Goal: Task Accomplishment & Management: Use online tool/utility

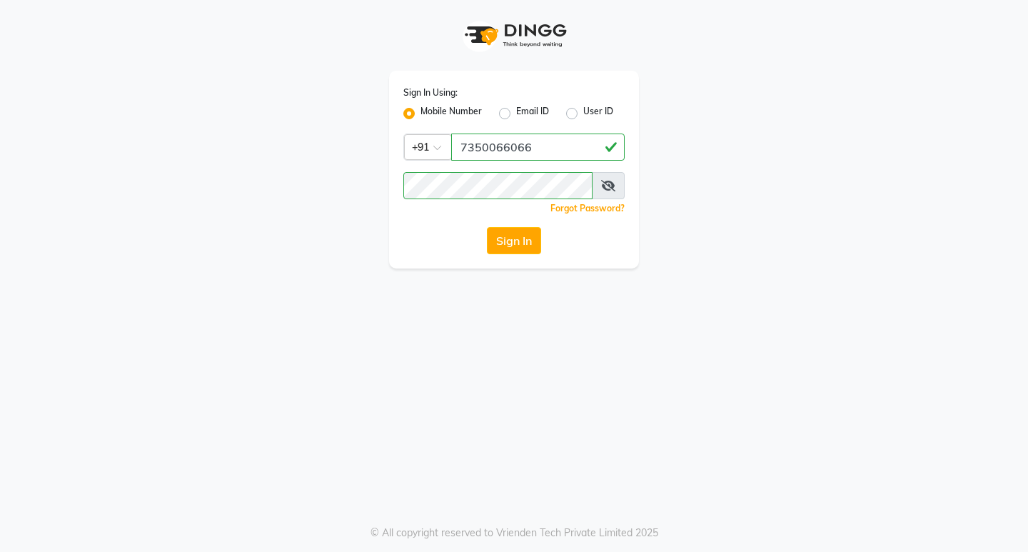
click at [532, 235] on button "Sign In" at bounding box center [514, 240] width 54 height 27
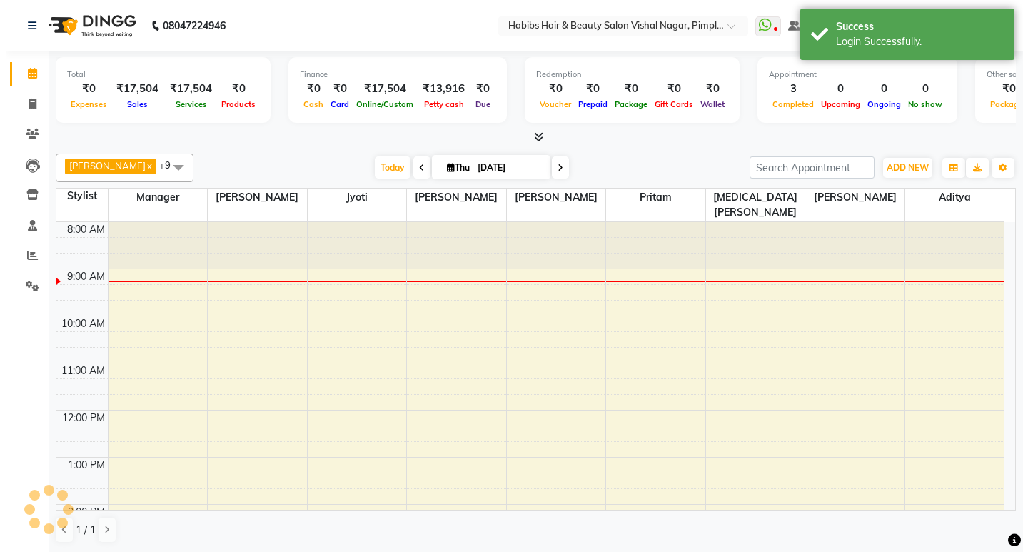
scroll to position [48, 0]
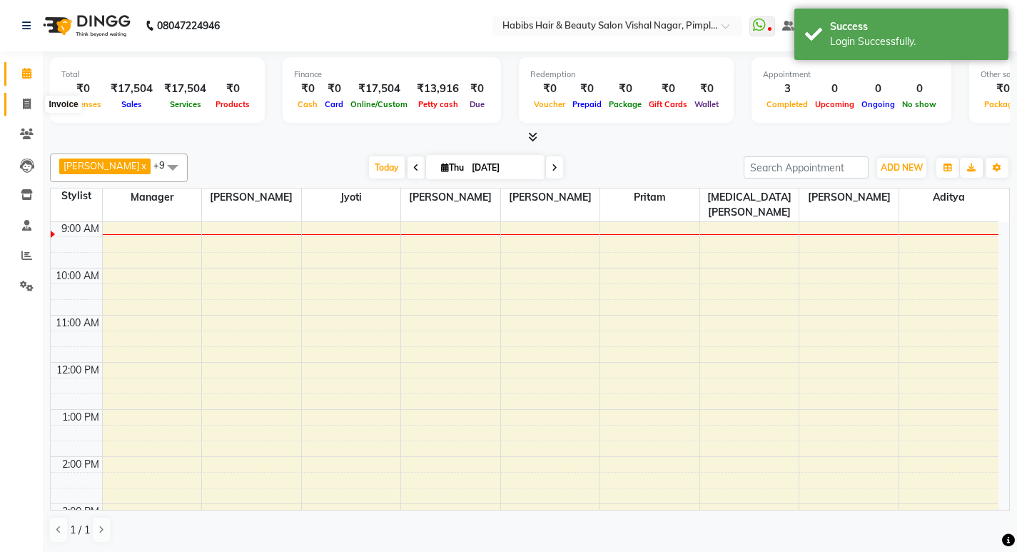
click at [31, 108] on span at bounding box center [26, 104] width 25 height 16
select select "5725"
select select "service"
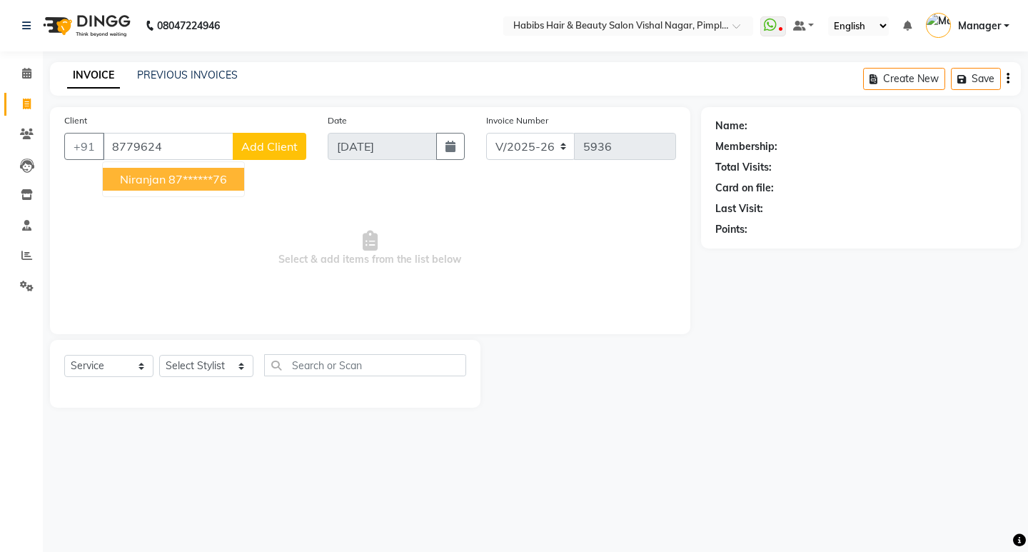
click at [218, 181] on ngb-highlight "87******76" at bounding box center [197, 179] width 59 height 14
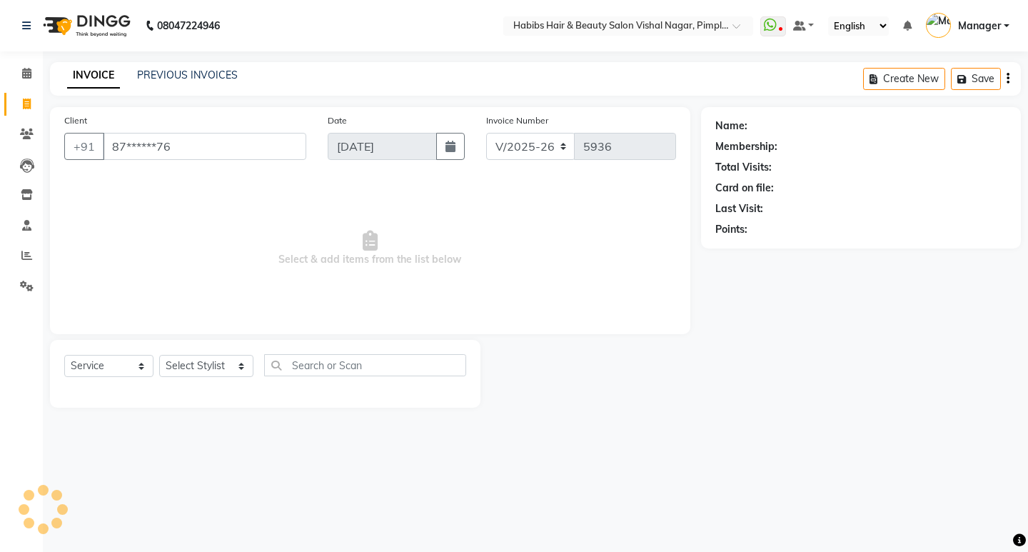
type input "87******76"
select select "1: Object"
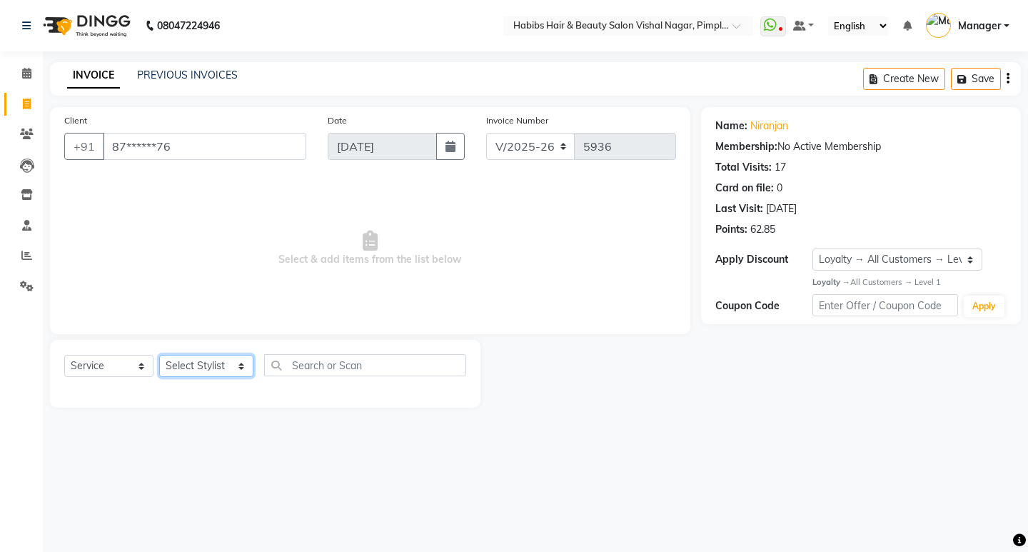
click at [223, 360] on select "Select Stylist [PERSON_NAME] Manager [PERSON_NAME] [PERSON_NAME] [MEDICAL_DATA]…" at bounding box center [206, 366] width 94 height 22
select select "54006"
click at [159, 355] on select "Select Stylist [PERSON_NAME] Manager [PERSON_NAME] [PERSON_NAME] [MEDICAL_DATA]…" at bounding box center [206, 366] width 94 height 22
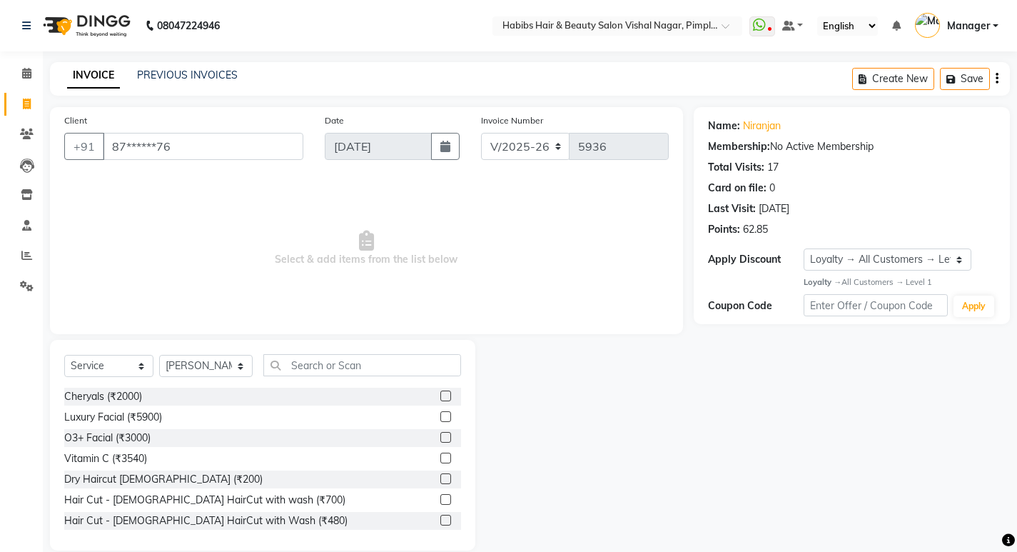
click at [440, 477] on label at bounding box center [445, 478] width 11 height 11
click at [440, 477] on input "checkbox" at bounding box center [444, 479] width 9 height 9
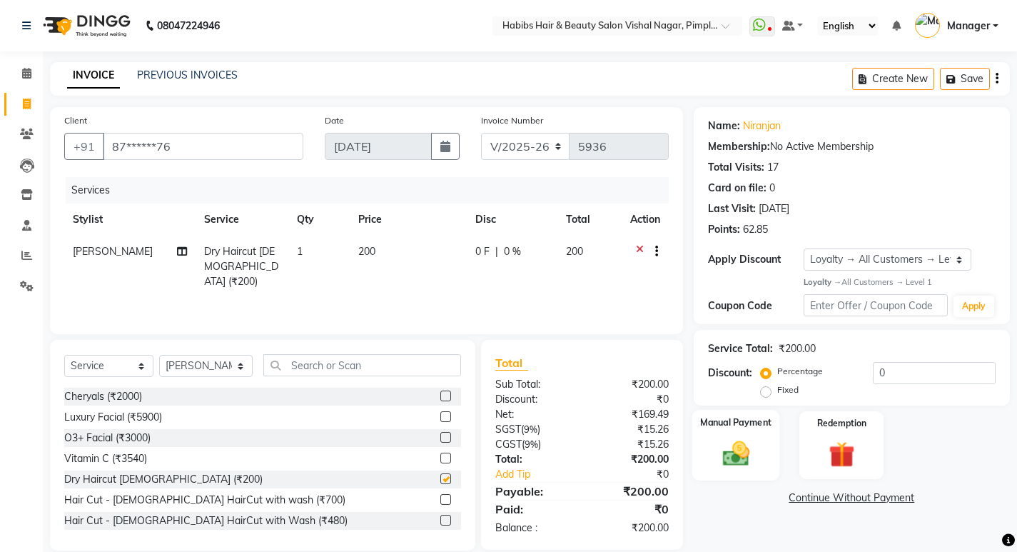
checkbox input "false"
click at [757, 440] on img at bounding box center [736, 453] width 44 height 31
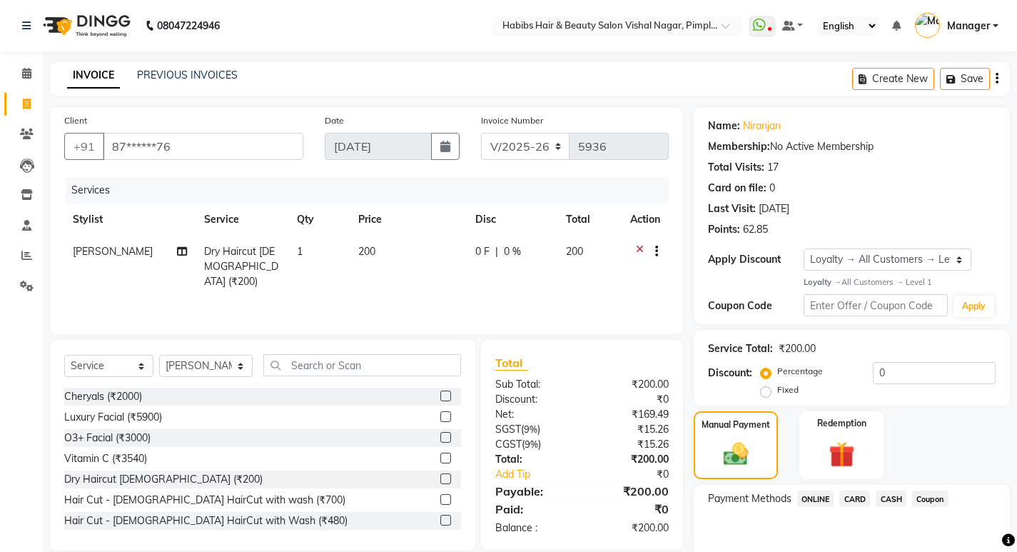
click at [819, 492] on span "ONLINE" at bounding box center [815, 498] width 37 height 16
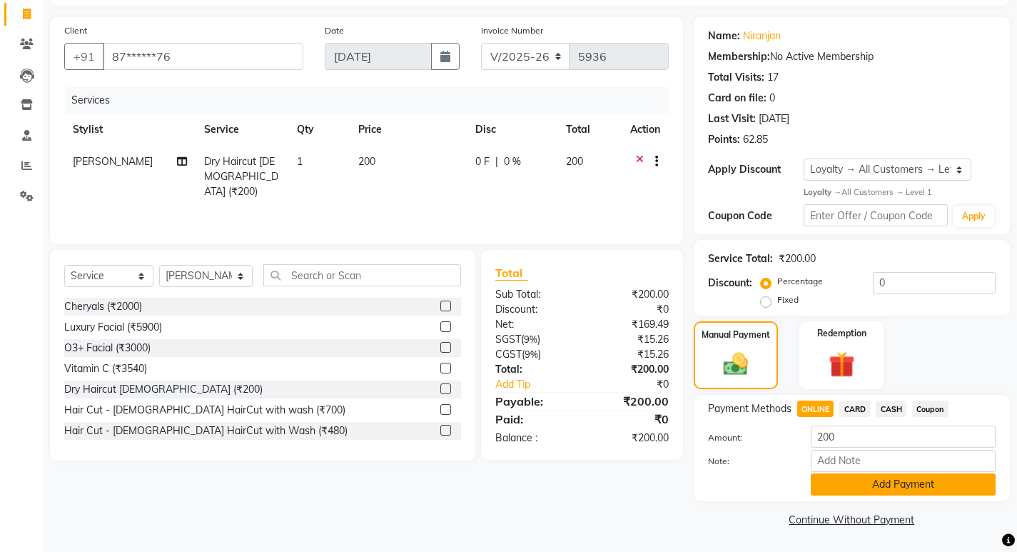
click at [835, 491] on button "Add Payment" at bounding box center [903, 484] width 185 height 22
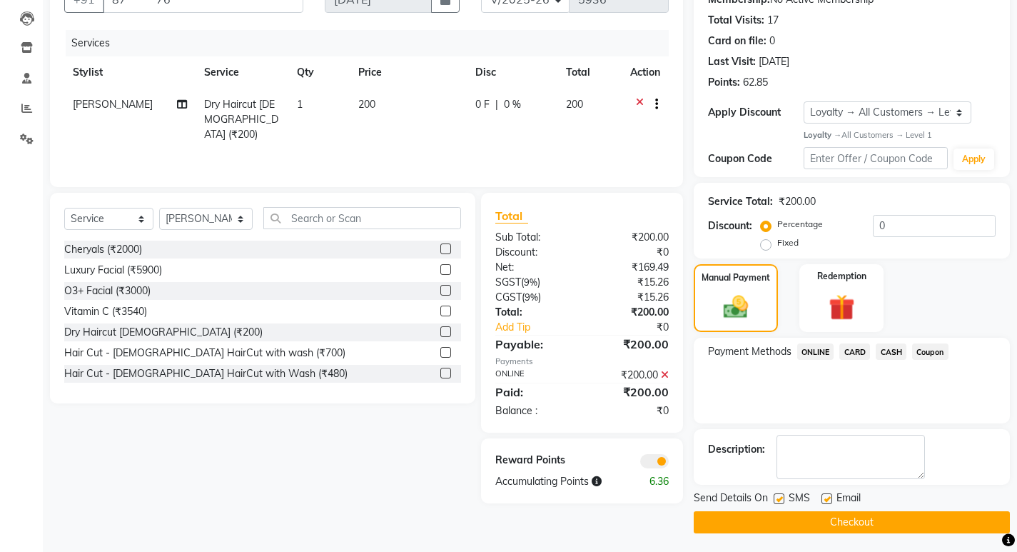
scroll to position [150, 0]
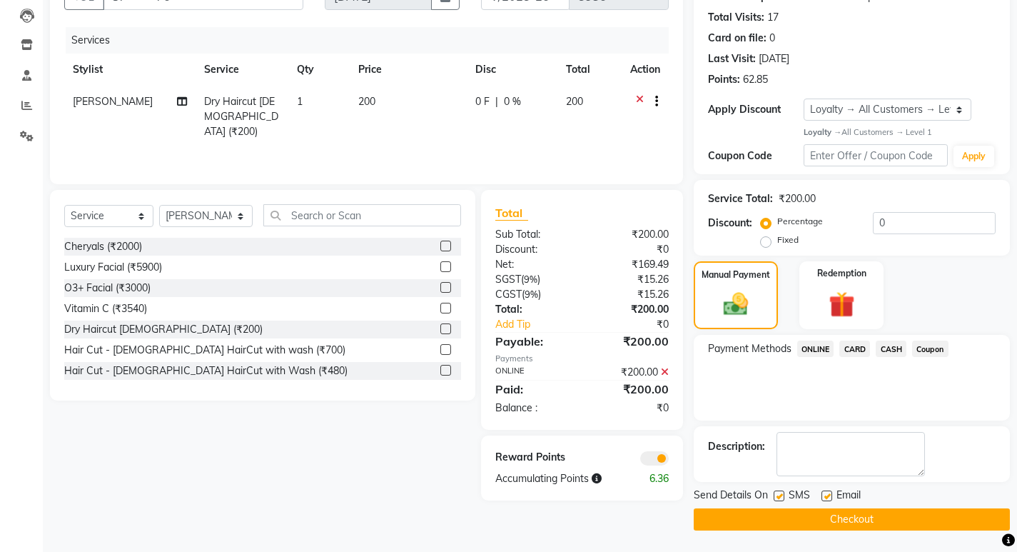
click at [777, 535] on main "INVOICE PREVIOUS INVOICES Create New Save Client +91 87******76 Date [DATE] Inv…" at bounding box center [530, 232] width 974 height 640
click at [776, 530] on button "Checkout" at bounding box center [852, 519] width 316 height 22
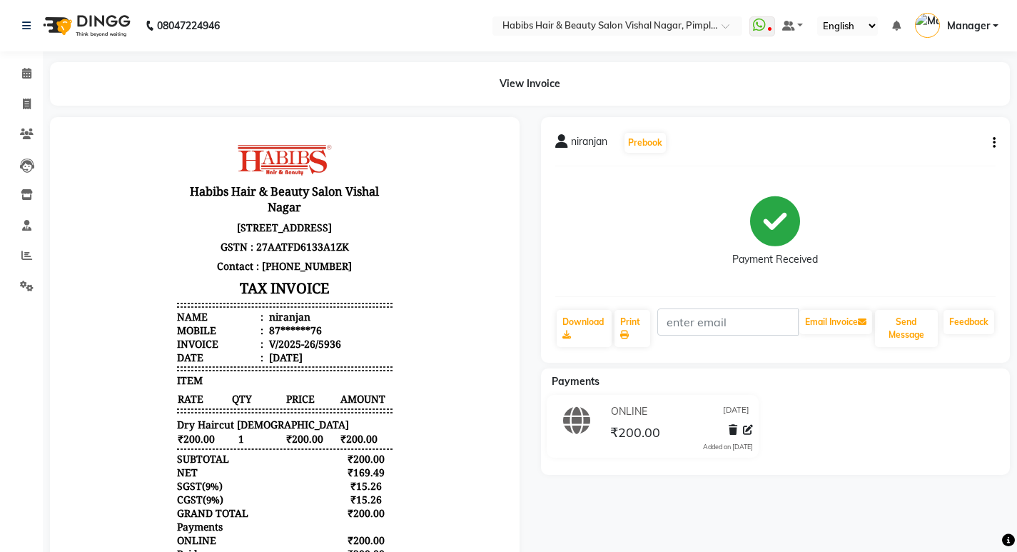
drag, startPoint x: 28, startPoint y: 86, endPoint x: 35, endPoint y: 91, distance: 9.1
click at [34, 90] on ul "Calendar Invoice Clients Leads Inventory Staff Reports Settings Completed InPro…" at bounding box center [21, 184] width 43 height 250
click at [31, 101] on icon at bounding box center [27, 103] width 8 height 11
select select "5725"
select select "service"
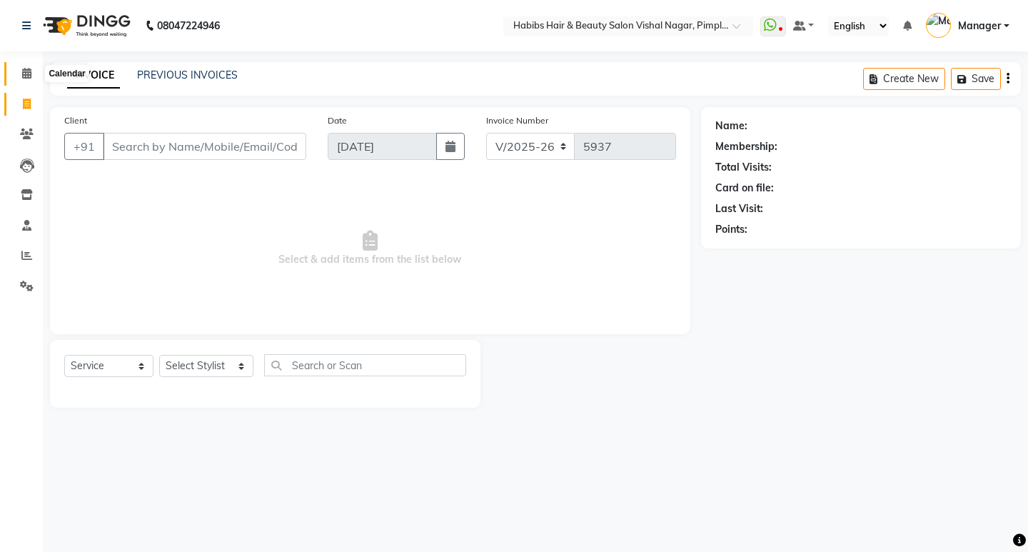
click at [27, 73] on icon at bounding box center [26, 73] width 9 height 11
